Goal: Communication & Community: Connect with others

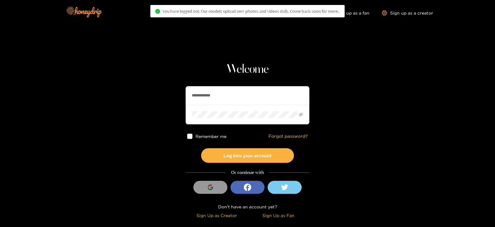
drag, startPoint x: 229, startPoint y: 89, endPoint x: 164, endPoint y: 84, distance: 65.2
click at [164, 84] on section "**********" at bounding box center [247, 110] width 495 height 220
type input "**********"
click at [201, 148] on button "Log into your account" at bounding box center [247, 155] width 93 height 15
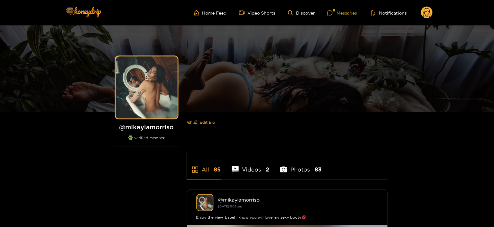
click at [335, 10] on div at bounding box center [334, 10] width 2 height 2
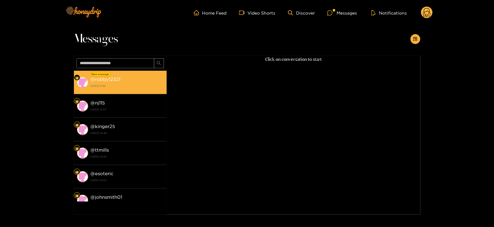
click at [122, 84] on strong "[DATE] 11:46" at bounding box center [127, 86] width 73 height 6
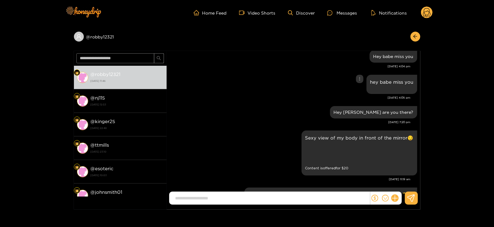
scroll to position [30, 0]
click at [316, 155] on div "Preview" at bounding box center [313, 153] width 15 height 15
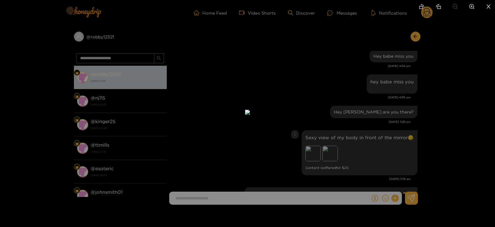
click at [350, 123] on div at bounding box center [247, 113] width 495 height 227
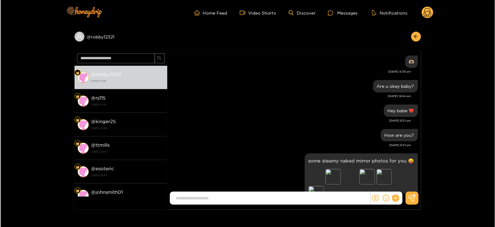
scroll to position [76, 0]
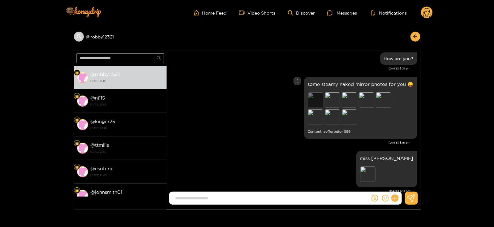
click at [315, 93] on div "Preview" at bounding box center [315, 99] width 15 height 15
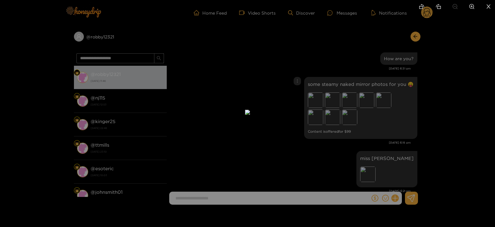
click at [404, 117] on div at bounding box center [247, 113] width 495 height 227
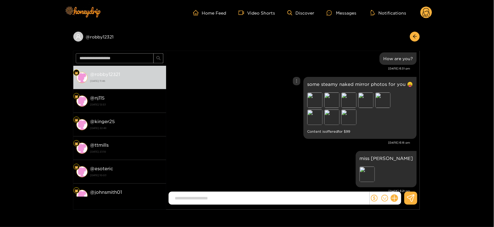
click at [425, 85] on div "@ robby12321 @ robby12321 [DATE] 11:46 @ nj115 [DATE] 12:53 @ kinger25 [DATE] 2…" at bounding box center [246, 117] width 493 height 184
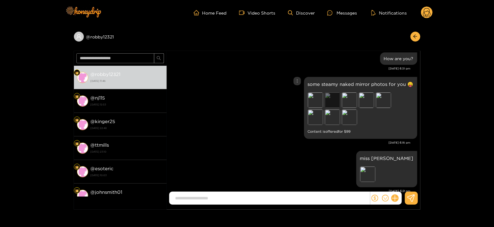
click at [338, 96] on div "Preview" at bounding box center [332, 99] width 15 height 15
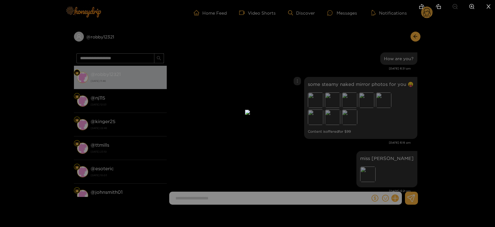
click at [475, 145] on div at bounding box center [247, 113] width 495 height 227
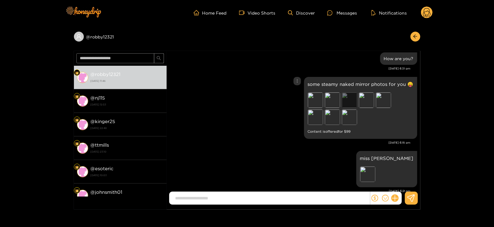
click at [352, 98] on div "Preview" at bounding box center [349, 99] width 15 height 15
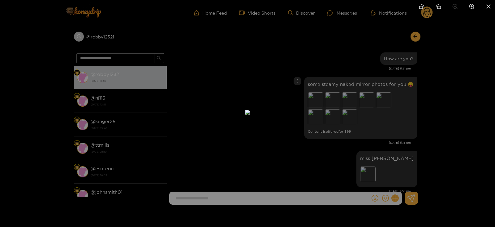
click at [435, 134] on div at bounding box center [247, 113] width 495 height 227
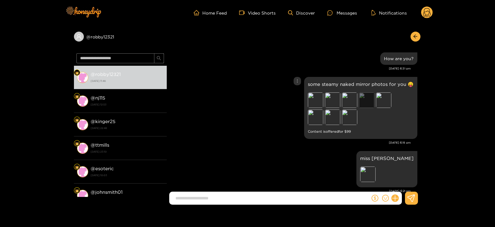
click at [361, 97] on div "Preview" at bounding box center [366, 99] width 15 height 15
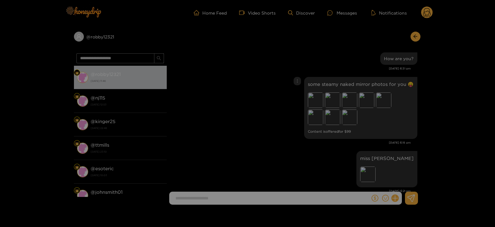
click at [370, 98] on div at bounding box center [247, 113] width 495 height 227
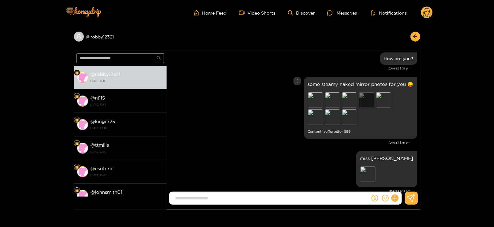
click at [366, 99] on div "Preview" at bounding box center [366, 99] width 15 height 15
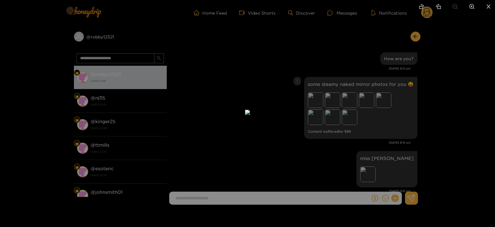
click at [456, 73] on div at bounding box center [247, 113] width 495 height 227
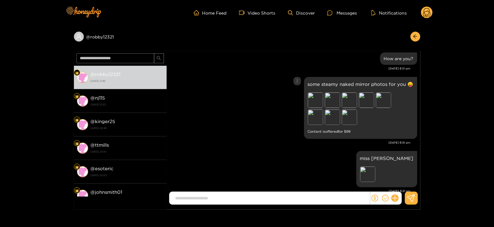
click at [395, 93] on div "Preview Preview Preview Preview Preview Preview Preview [GEOGRAPHIC_DATA]" at bounding box center [351, 109] width 87 height 34
click at [385, 99] on div "Preview" at bounding box center [383, 99] width 15 height 15
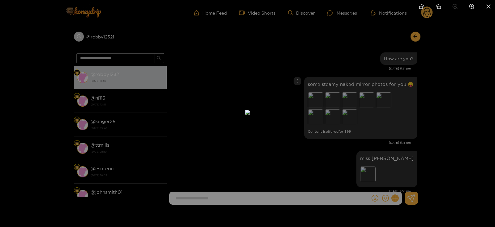
click at [412, 165] on div at bounding box center [247, 113] width 495 height 227
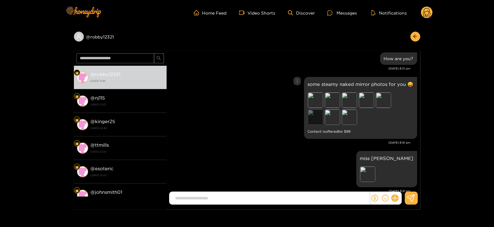
click at [320, 113] on div "Preview" at bounding box center [315, 116] width 15 height 15
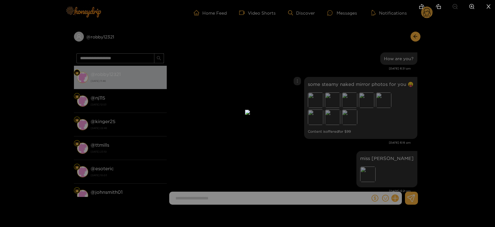
click at [398, 116] on div at bounding box center [247, 113] width 495 height 227
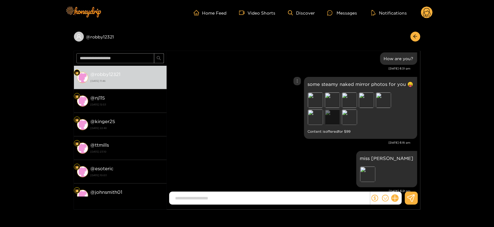
click at [337, 117] on div "Preview" at bounding box center [332, 116] width 15 height 15
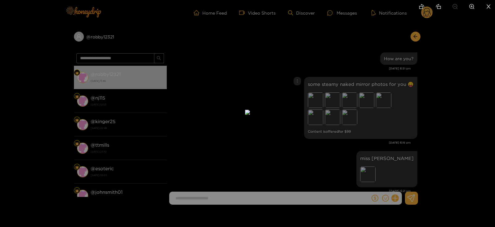
click at [444, 124] on div at bounding box center [247, 113] width 495 height 227
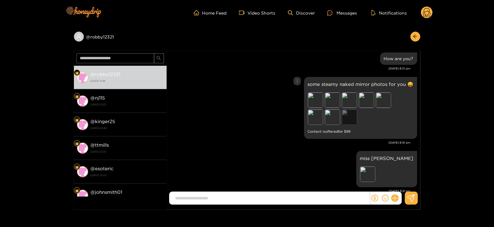
click at [356, 114] on div "Preview" at bounding box center [349, 116] width 15 height 15
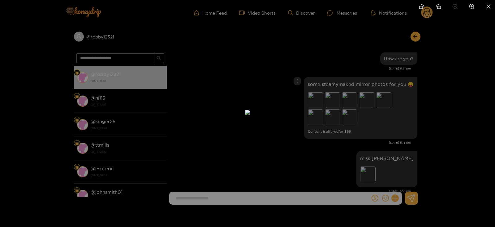
click at [480, 94] on div at bounding box center [247, 113] width 495 height 227
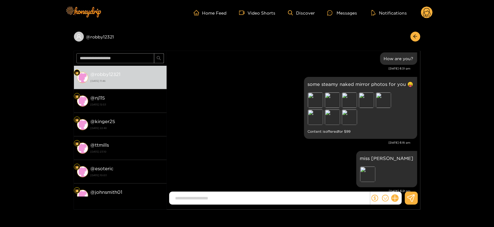
click at [337, 82] on p "some steamy naked mirror photos for you 😛" at bounding box center [361, 83] width 106 height 7
click at [338, 82] on p "some steamy naked mirror photos for you 😛" at bounding box center [361, 83] width 106 height 7
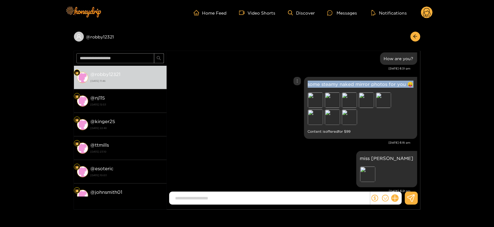
click at [338, 82] on p "some steamy naked mirror photos for you 😛" at bounding box center [361, 83] width 106 height 7
copy p "some steamy naked mirror photos for you 😛"
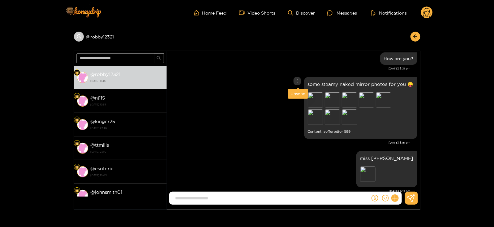
click at [296, 92] on div "Unsend" at bounding box center [298, 93] width 15 height 6
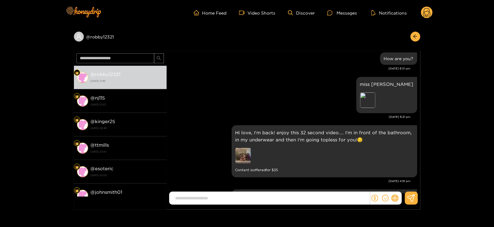
click at [393, 197] on icon at bounding box center [395, 197] width 7 height 7
click at [411, 182] on button at bounding box center [407, 183] width 22 height 14
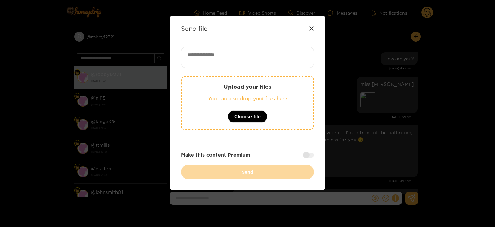
click at [272, 61] on textarea at bounding box center [247, 57] width 133 height 21
paste textarea "**********"
click at [192, 55] on textarea "**********" at bounding box center [247, 57] width 133 height 21
click at [282, 56] on textarea "**********" at bounding box center [247, 57] width 133 height 21
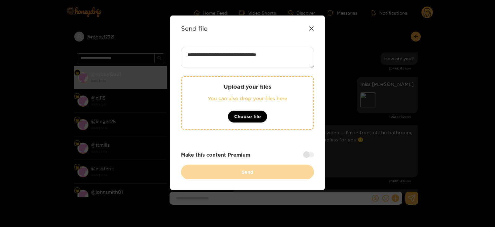
click at [279, 52] on textarea "**********" at bounding box center [247, 57] width 133 height 21
type textarea "**********"
click at [273, 85] on p "Upload your files" at bounding box center [247, 86] width 107 height 7
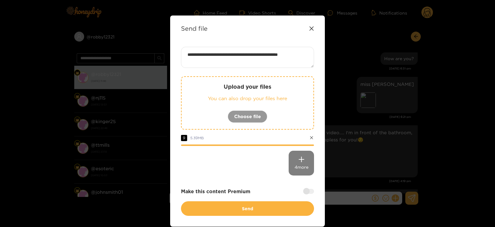
click at [310, 190] on div at bounding box center [308, 191] width 11 height 5
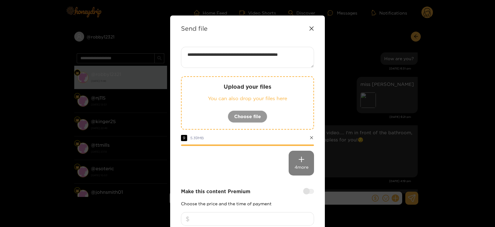
click at [263, 216] on input "number" at bounding box center [247, 219] width 133 height 14
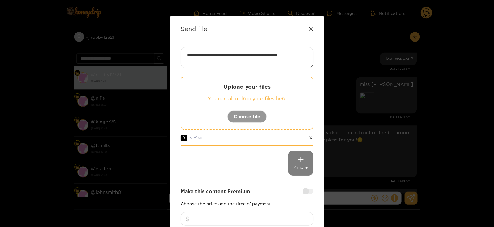
scroll to position [74, 0]
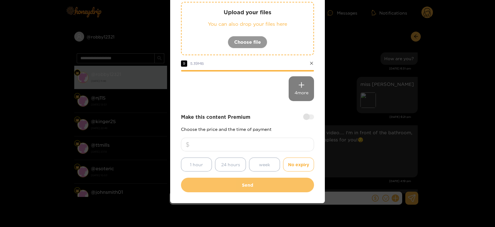
type input "**"
click at [226, 185] on button "Send" at bounding box center [247, 184] width 133 height 15
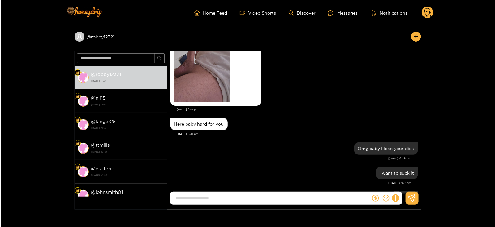
scroll to position [10094, 0]
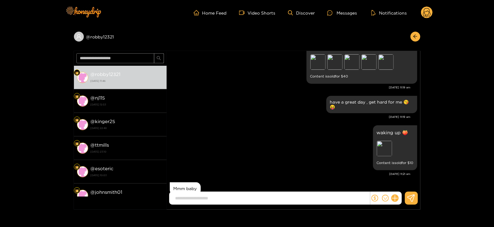
click at [425, 15] on circle at bounding box center [427, 13] width 12 height 12
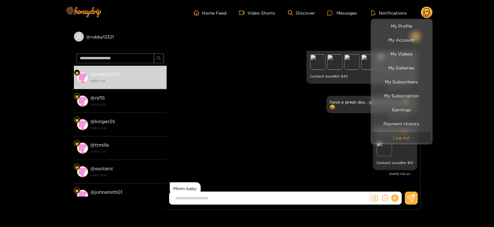
click at [389, 138] on button "Log out" at bounding box center [402, 137] width 59 height 11
